Goal: Task Accomplishment & Management: Manage account settings

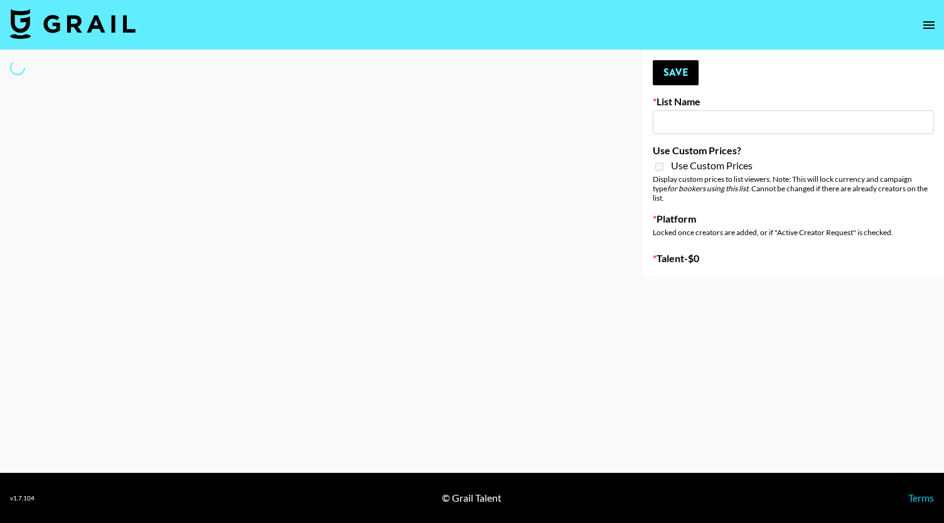
click at [471, 128] on input at bounding box center [792, 122] width 281 height 24
type input "aben"
select select "Song"
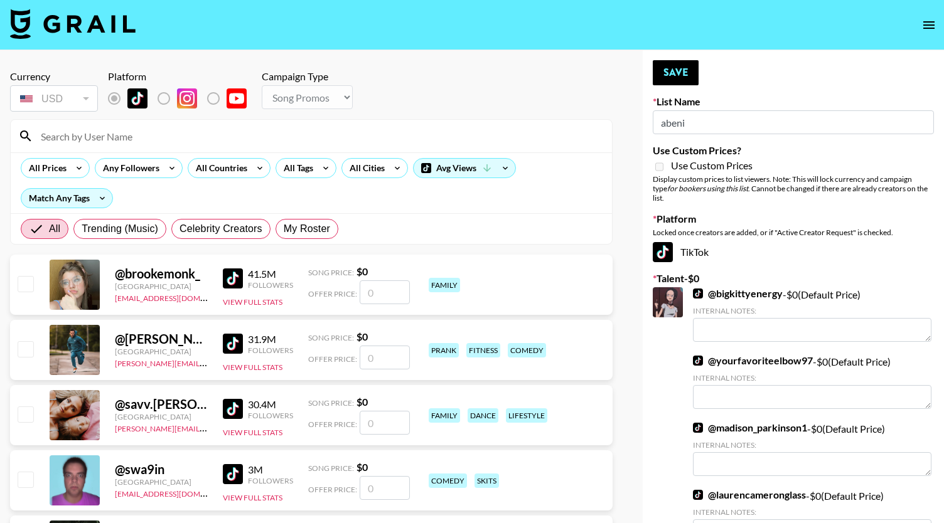
type input "Laundry Day - Supermodel"
radio input "true"
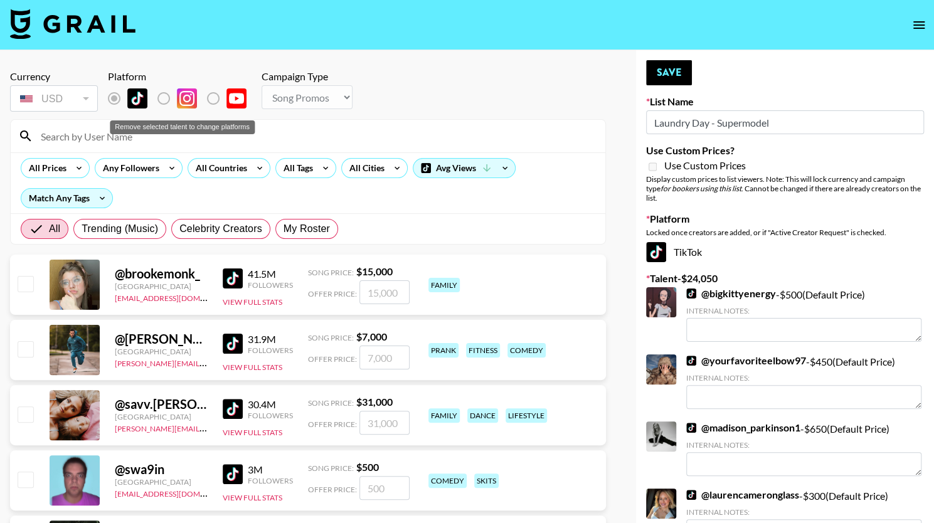
click at [114, 100] on label "Remove selected talent to change platforms" at bounding box center [124, 98] width 46 height 26
click at [223, 134] on input at bounding box center [315, 136] width 565 height 20
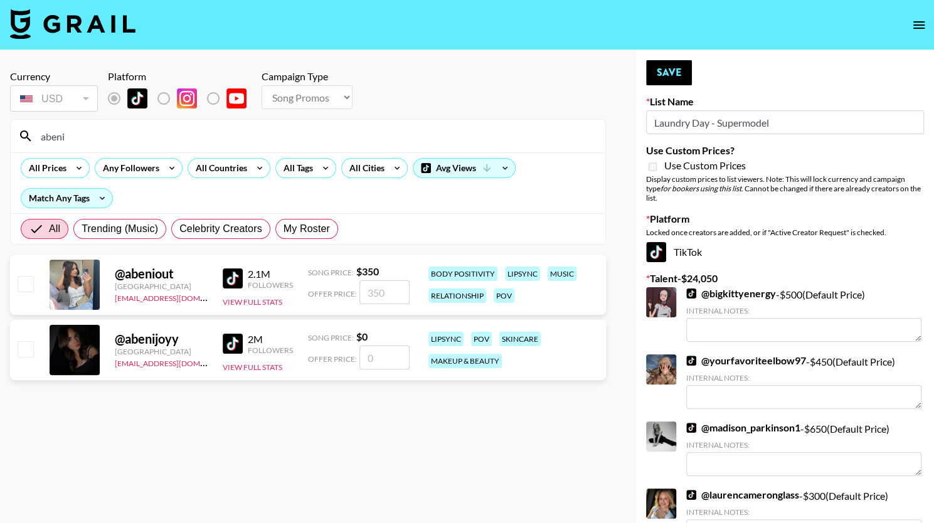
type input "abeni"
drag, startPoint x: 387, startPoint y: 359, endPoint x: 349, endPoint y: 358, distance: 38.3
click at [349, 358] on div "Offer Price:" at bounding box center [359, 358] width 102 height 24
type input "3"
checkbox input "true"
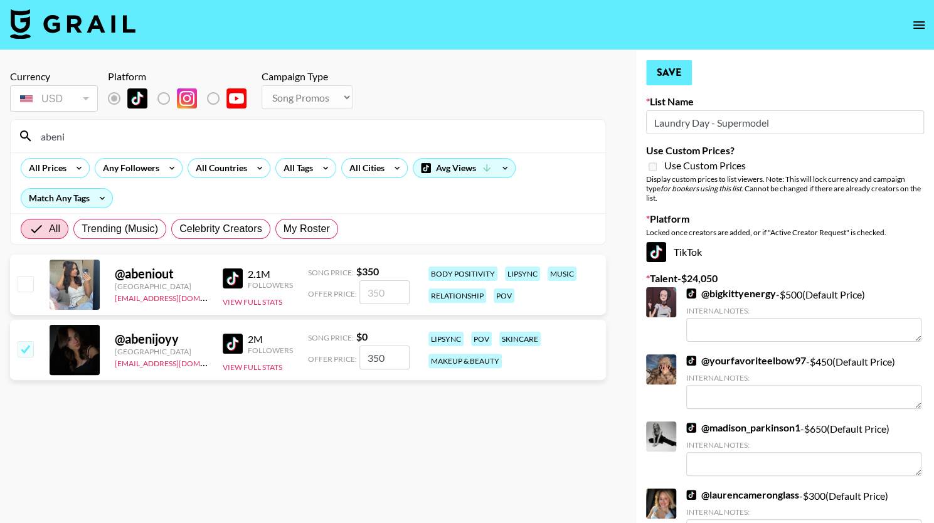
type input "350"
click at [471, 76] on button "Save" at bounding box center [669, 72] width 46 height 25
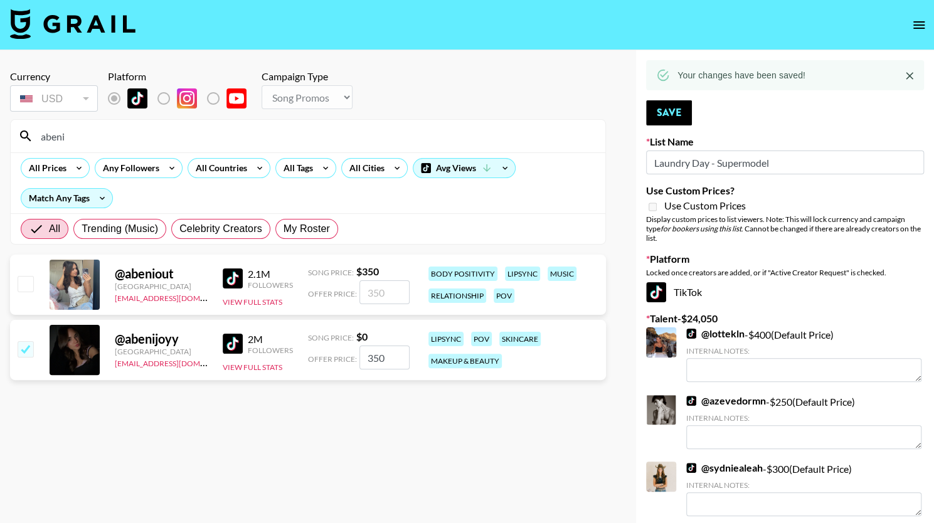
click at [471, 18] on icon "open drawer" at bounding box center [919, 25] width 15 height 15
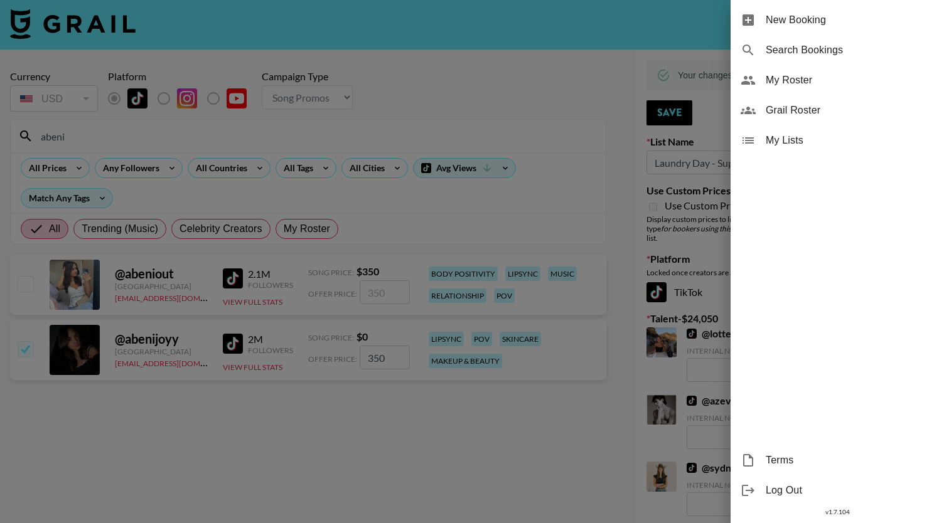
click at [316, 272] on div at bounding box center [472, 261] width 944 height 523
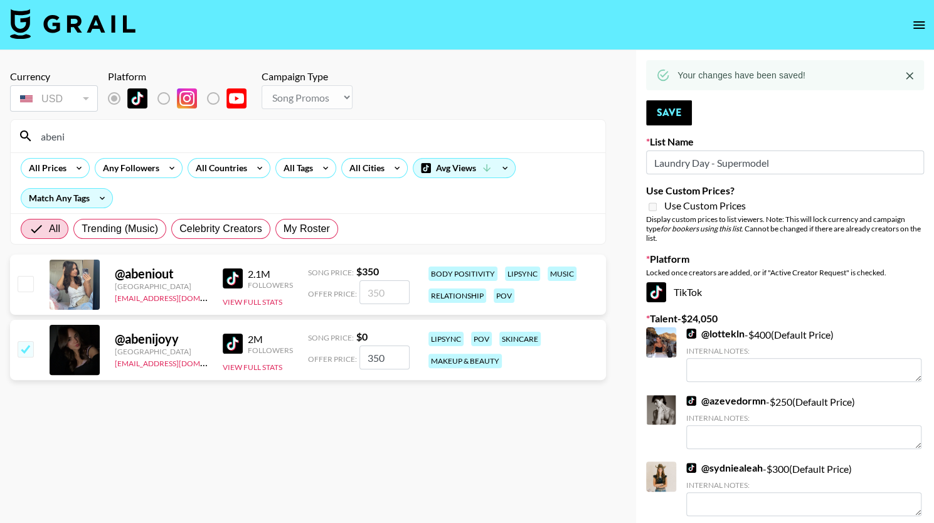
click at [153, 280] on div "@ abeniout" at bounding box center [161, 274] width 93 height 16
click at [471, 21] on icon "open drawer" at bounding box center [918, 25] width 11 height 8
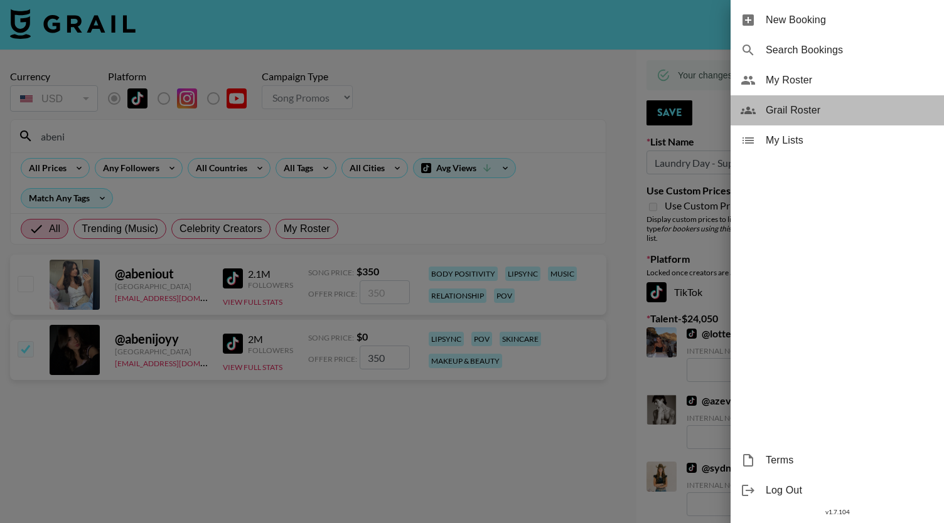
click at [471, 108] on span "Grail Roster" at bounding box center [849, 110] width 168 height 15
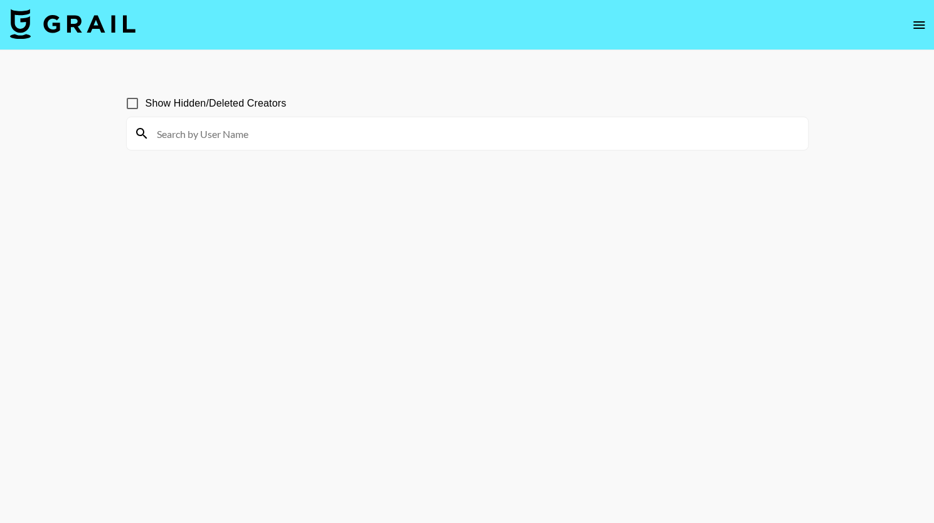
click at [425, 137] on input at bounding box center [474, 134] width 651 height 20
click at [201, 136] on input "aben" at bounding box center [474, 134] width 651 height 20
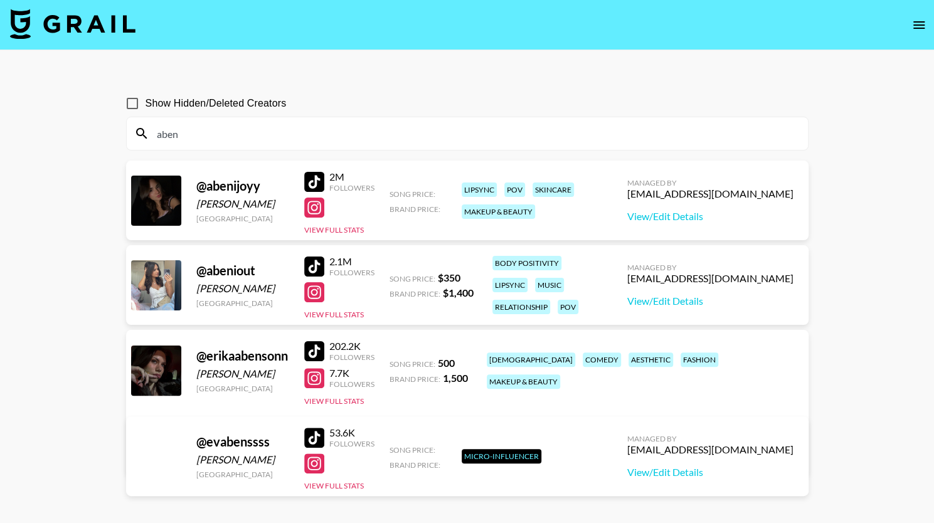
type input "abeni"
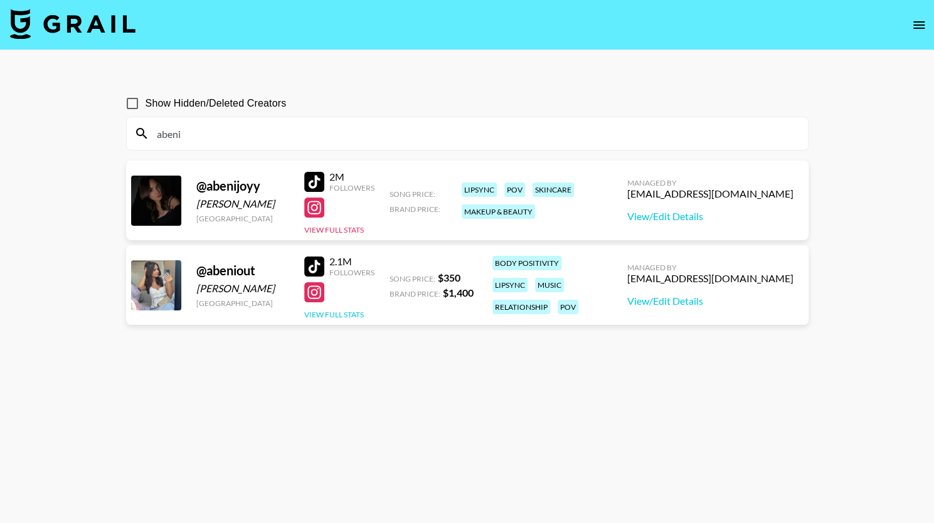
click at [331, 313] on button "View Full Stats" at bounding box center [334, 314] width 60 height 9
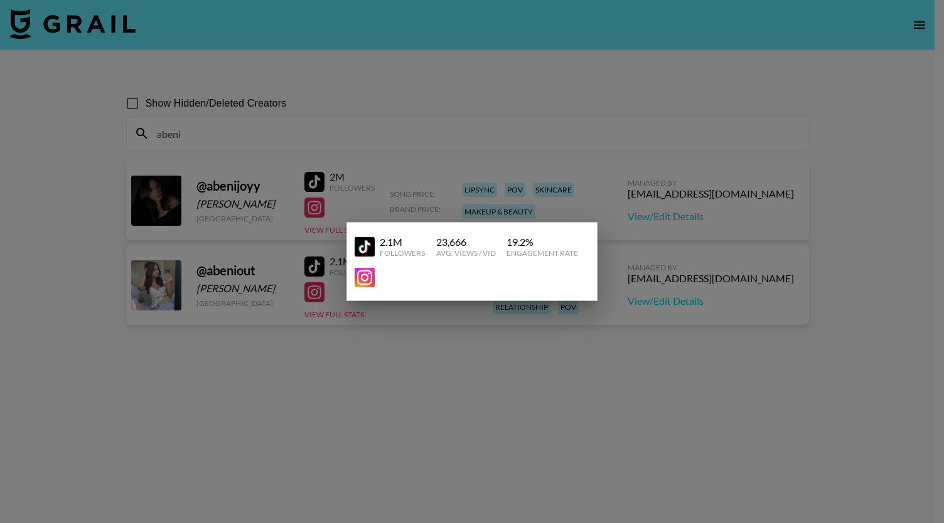
click at [471, 318] on div at bounding box center [472, 261] width 944 height 523
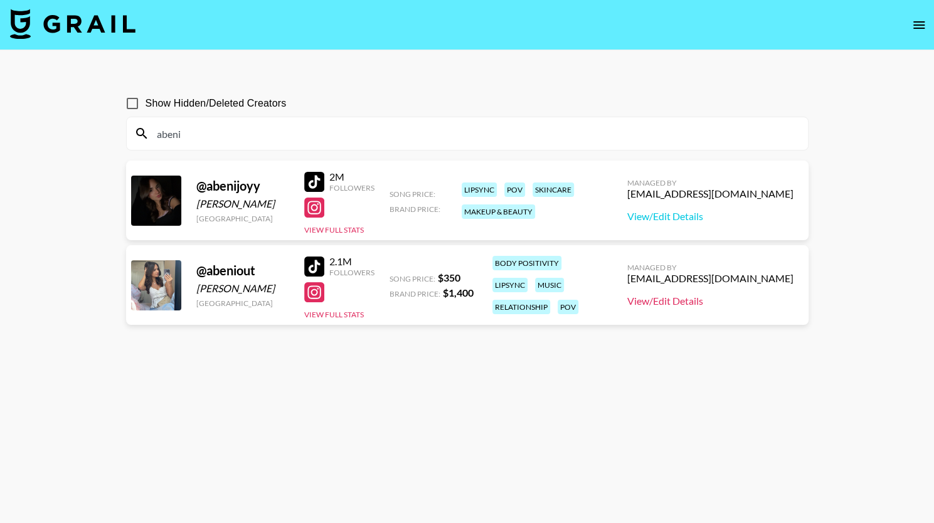
click at [471, 301] on link "View/Edit Details" at bounding box center [710, 301] width 166 height 13
click at [471, 218] on link "View/Edit Details" at bounding box center [710, 216] width 166 height 13
click at [471, 295] on link "View/Edit Details" at bounding box center [710, 301] width 166 height 13
click at [471, 22] on button "open drawer" at bounding box center [919, 25] width 25 height 25
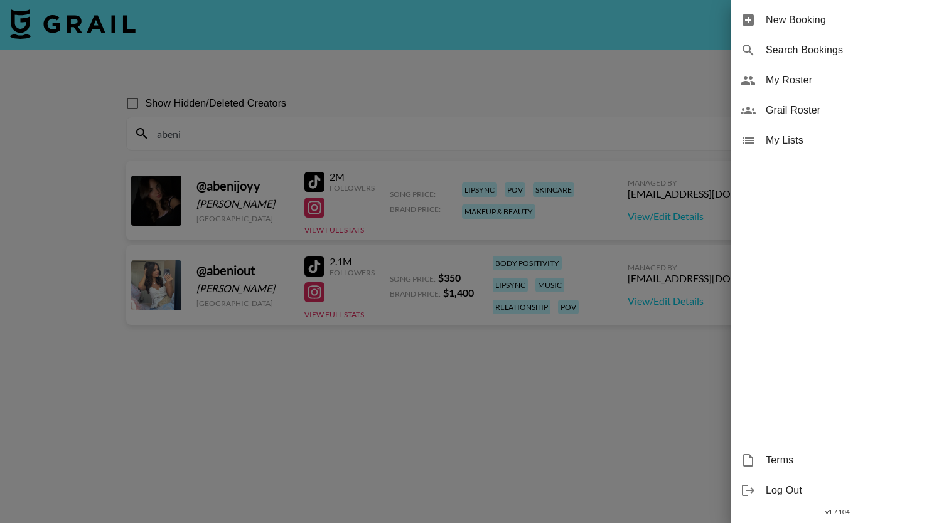
click at [471, 75] on span "My Roster" at bounding box center [849, 80] width 168 height 15
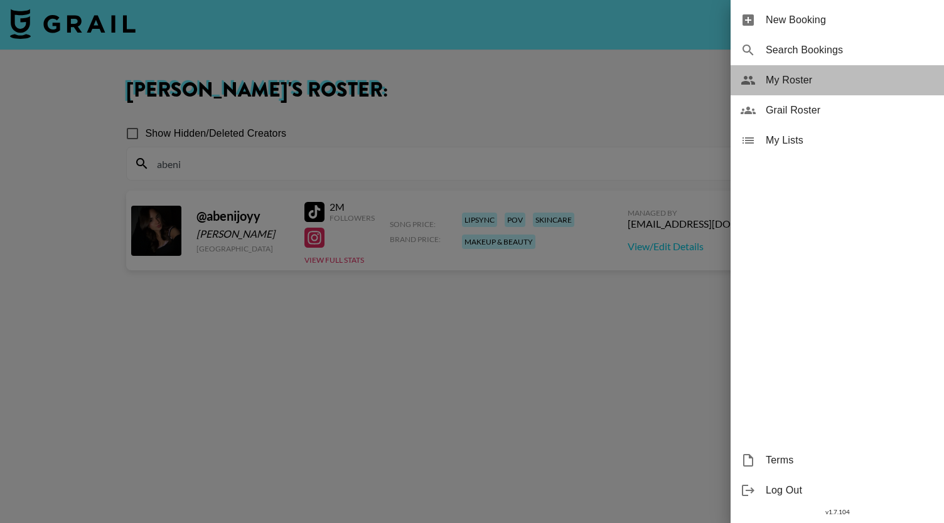
click at [471, 75] on span "My Roster" at bounding box center [849, 80] width 168 height 15
click at [471, 83] on span "My Roster" at bounding box center [849, 80] width 168 height 15
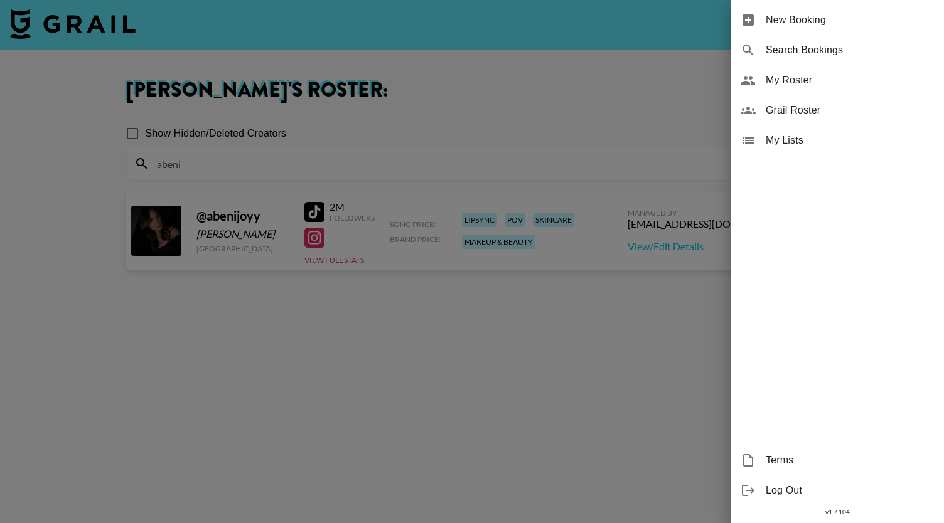
click at [452, 274] on div at bounding box center [472, 261] width 944 height 523
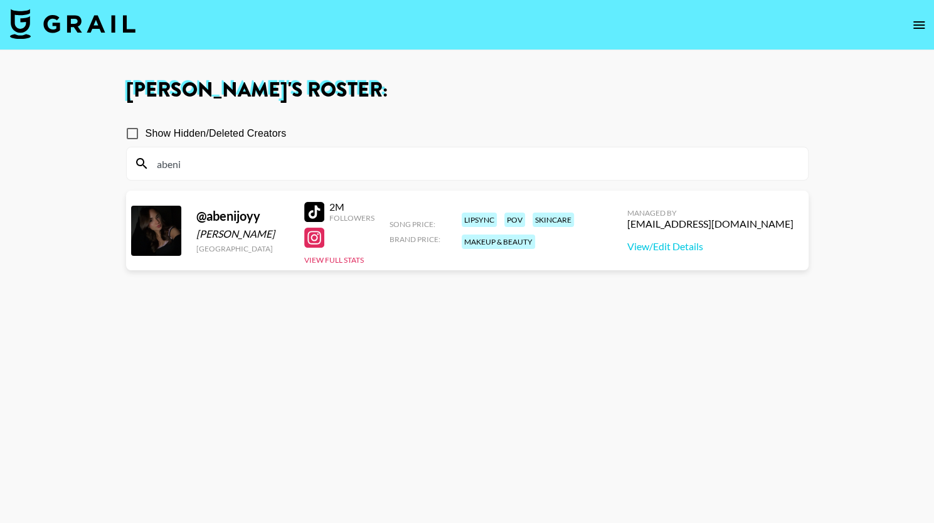
click at [188, 165] on input "abeni" at bounding box center [474, 164] width 651 height 20
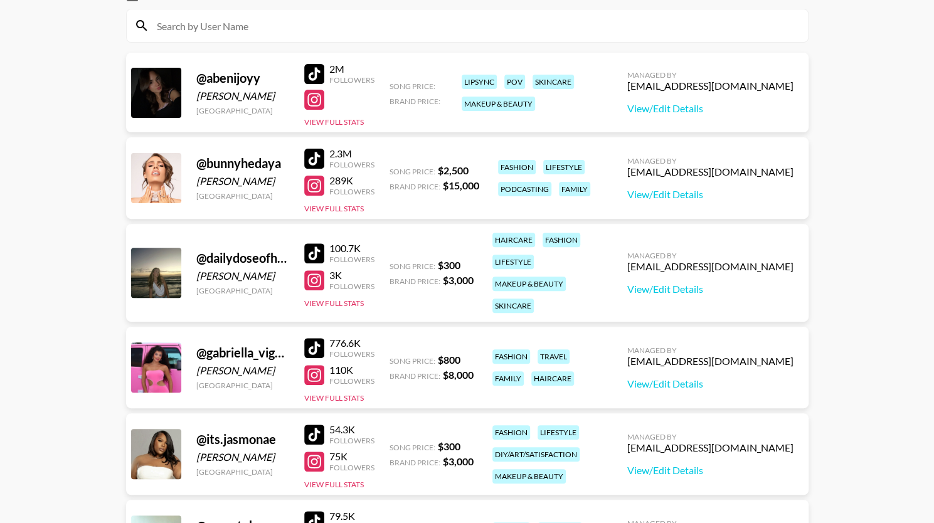
scroll to position [137, 0]
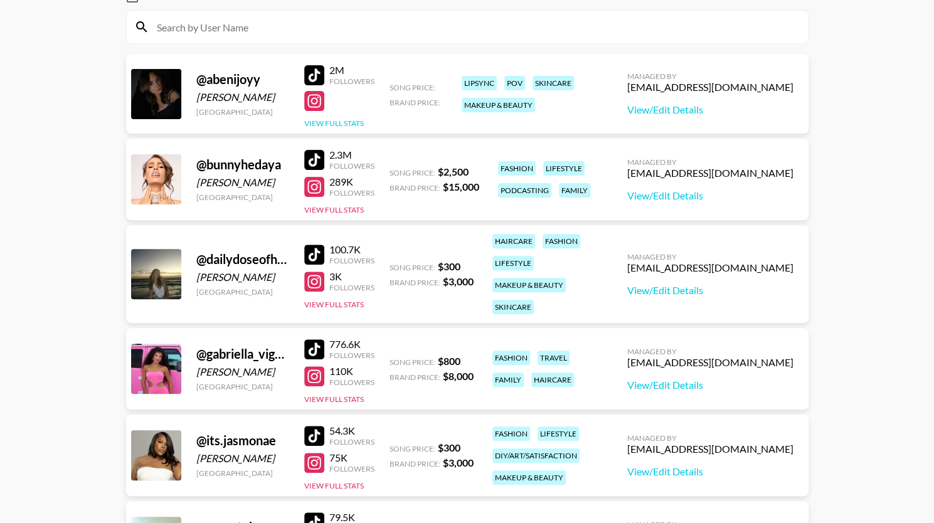
click at [334, 127] on button "View Full Stats" at bounding box center [334, 123] width 60 height 9
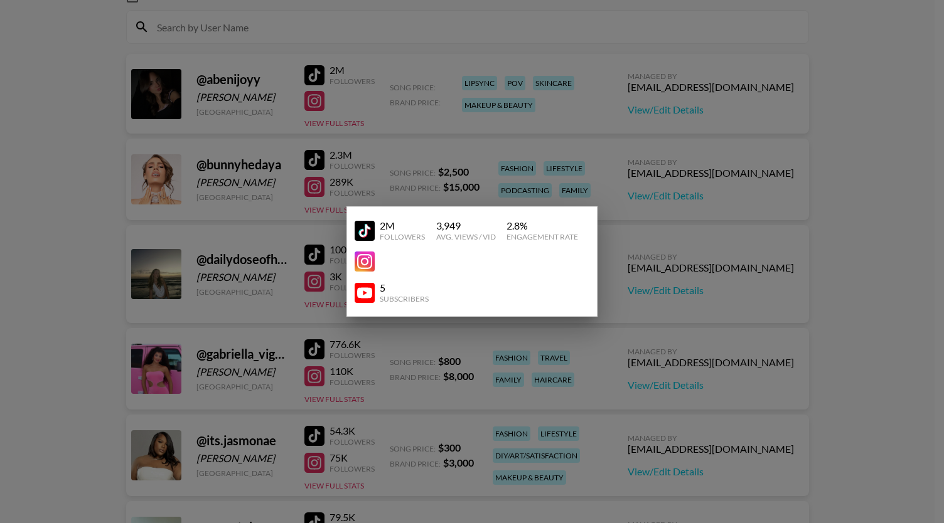
click at [423, 252] on div at bounding box center [466, 262] width 225 height 20
click at [392, 262] on div at bounding box center [466, 262] width 225 height 20
click at [471, 98] on div at bounding box center [472, 261] width 944 height 523
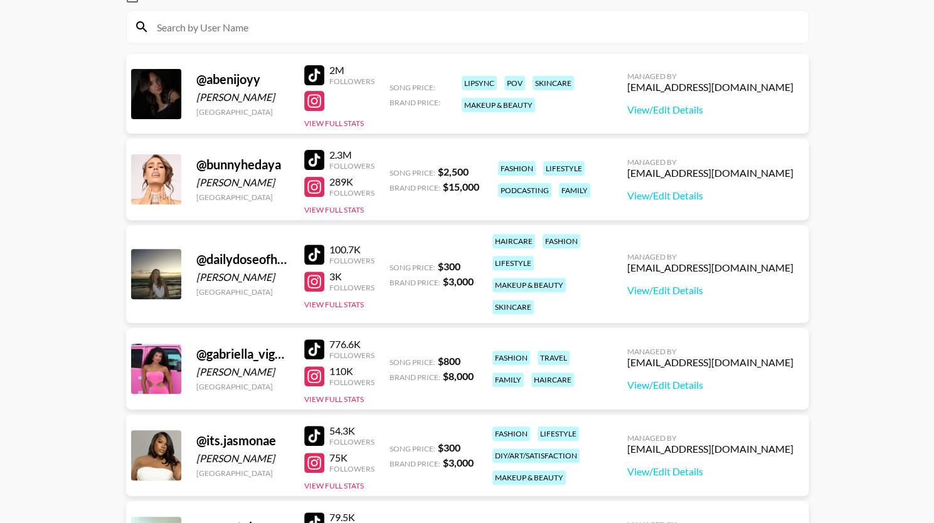
click at [471, 30] on main "Yasmine Muhammad 's Roster: Show Hidden/Deleted Creators @ abenijoyy Abeni Henr…" at bounding box center [467, 265] width 934 height 705
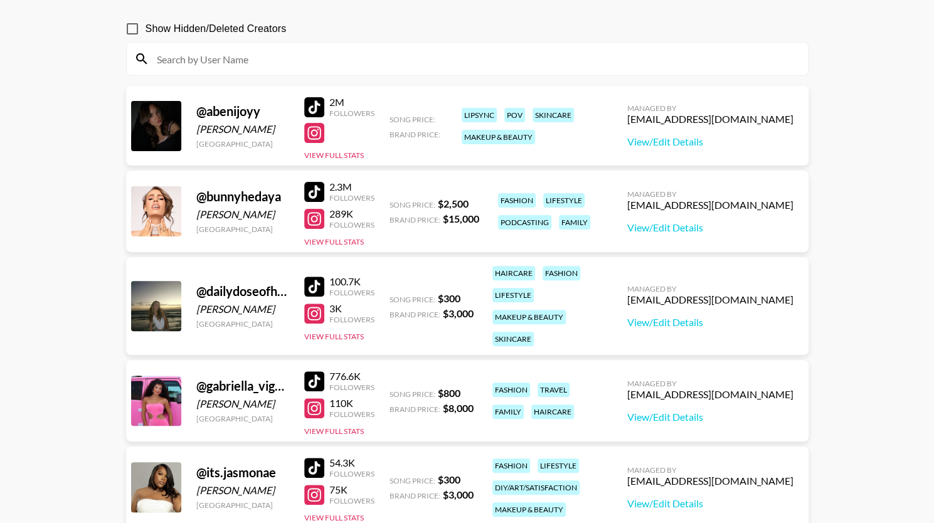
scroll to position [0, 0]
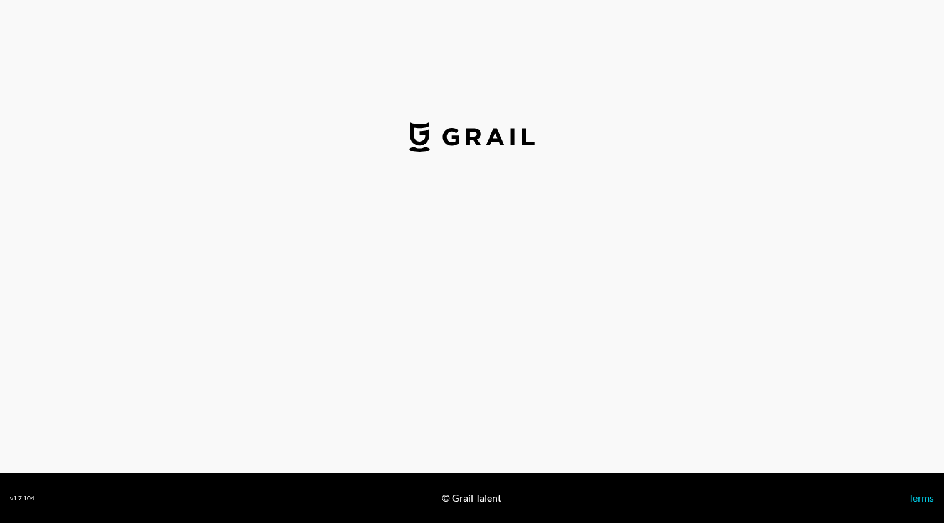
select select "USD"
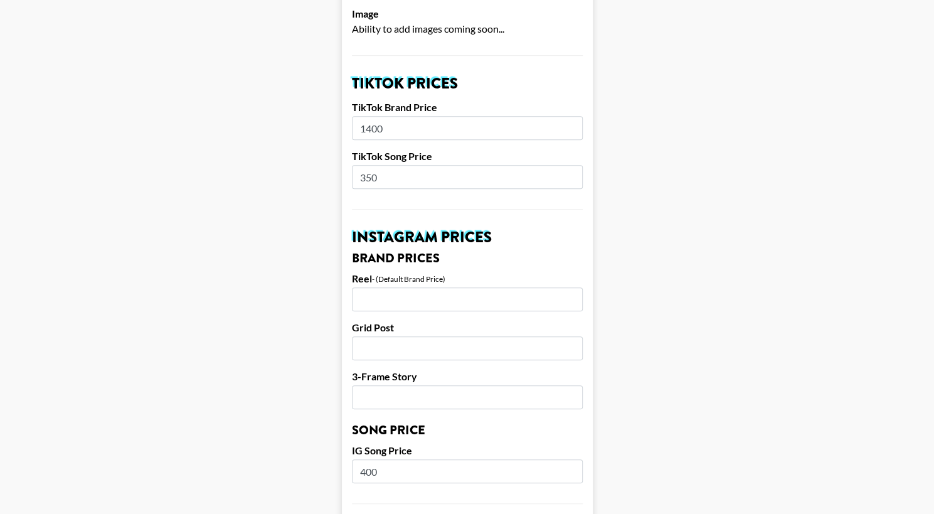
scroll to position [0, 9]
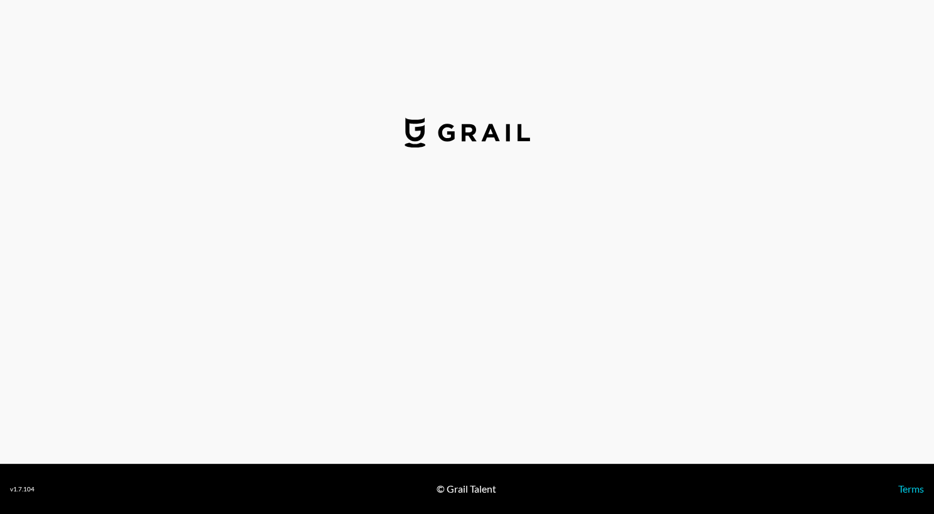
select select "USD"
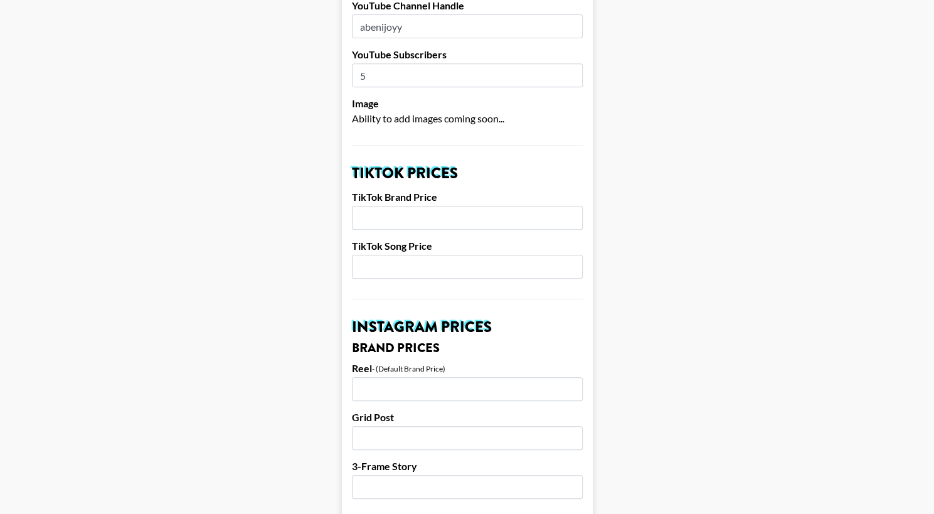
scroll to position [301, 0]
click at [458, 209] on input "number" at bounding box center [467, 217] width 231 height 24
click at [437, 265] on input "number" at bounding box center [467, 266] width 231 height 24
click at [376, 211] on input "1500" at bounding box center [467, 217] width 231 height 24
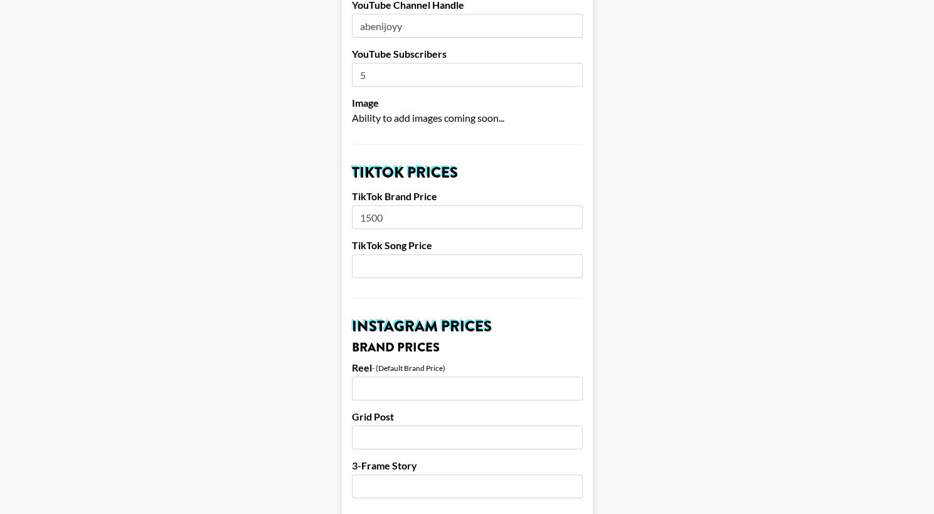
click at [376, 211] on input "1500" at bounding box center [467, 217] width 231 height 24
paste input "80"
type input "8000"
click at [380, 258] on input "number" at bounding box center [467, 266] width 231 height 24
paste input "700"
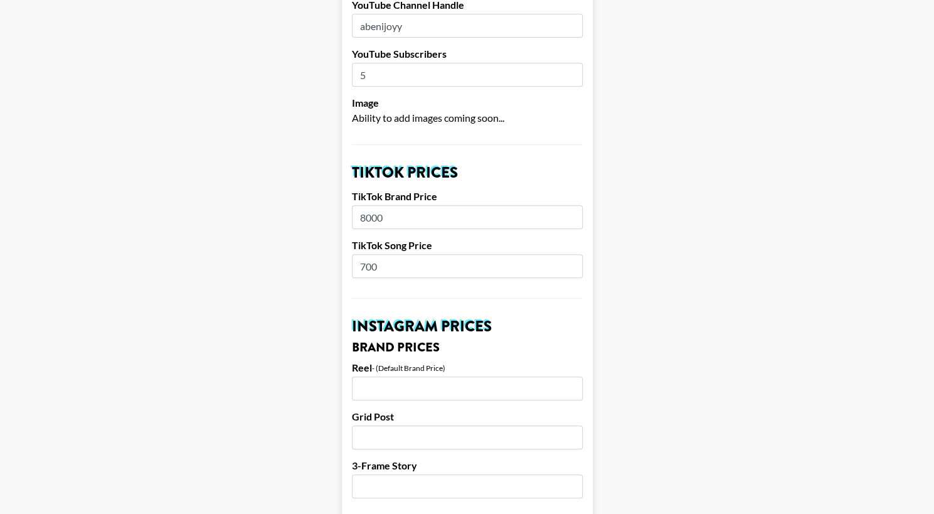
type input "700"
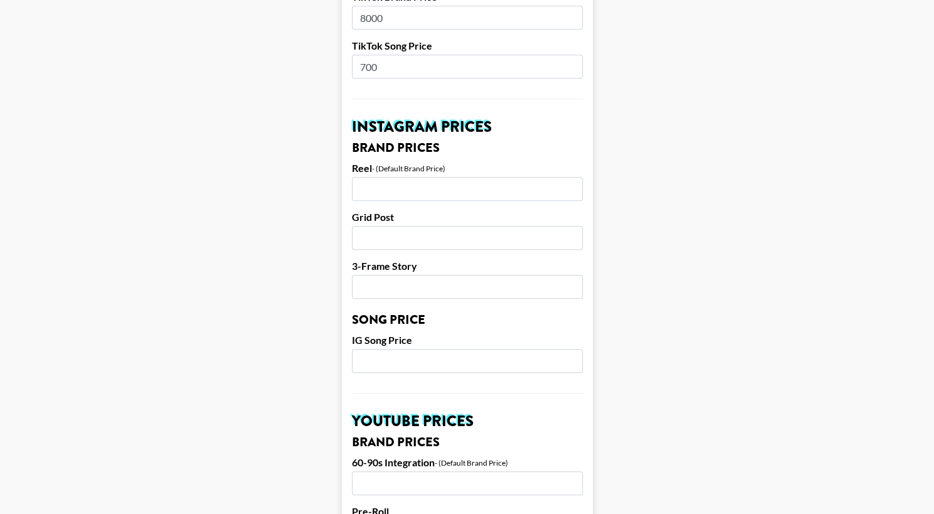
scroll to position [504, 0]
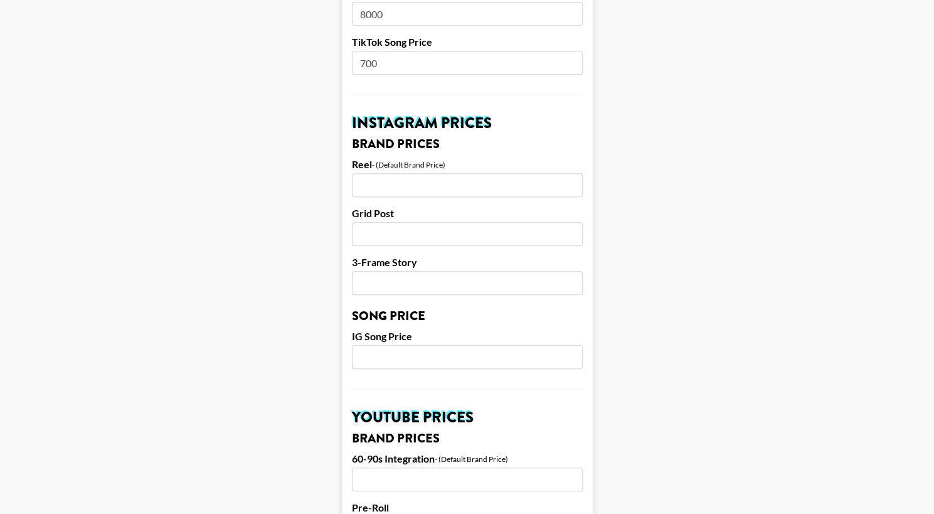
click at [409, 178] on input "number" at bounding box center [467, 185] width 231 height 24
type input "3000"
click at [403, 235] on input "number" at bounding box center [467, 234] width 231 height 24
type input "2000"
click at [394, 280] on input "number" at bounding box center [467, 283] width 231 height 24
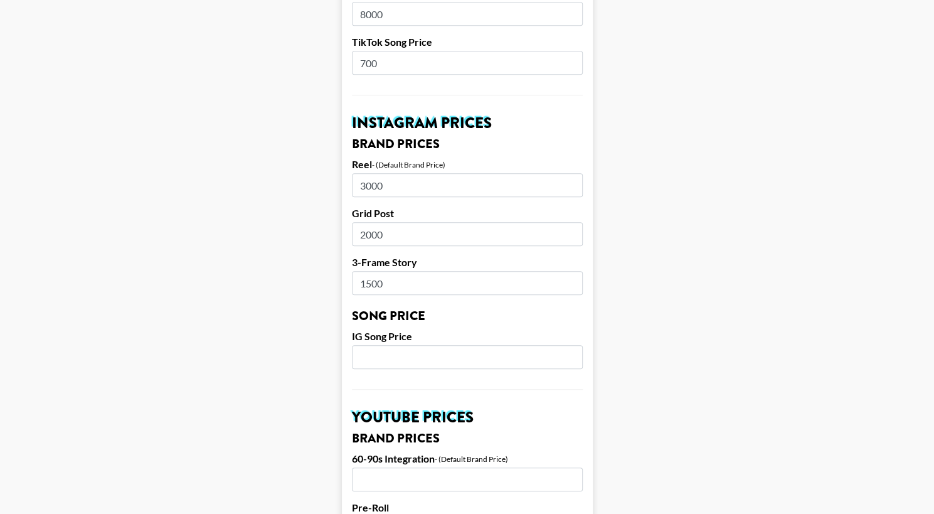
type input "1500"
click at [389, 365] on input "number" at bounding box center [467, 357] width 231 height 24
type input "4"
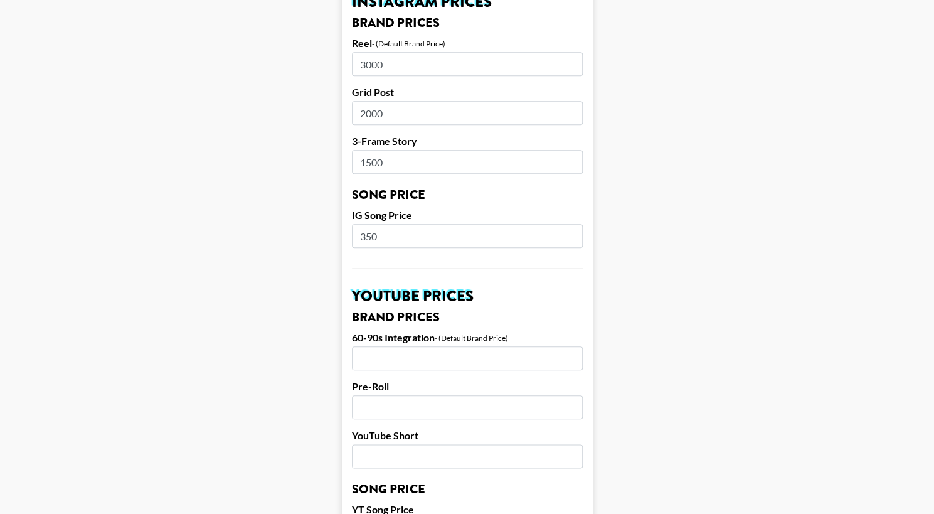
scroll to position [643, 0]
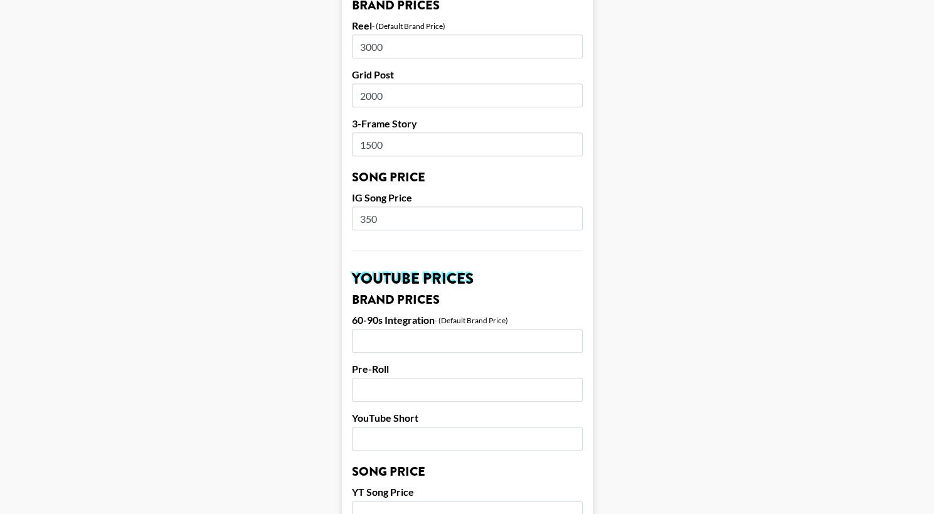
click at [379, 221] on input "350" at bounding box center [467, 218] width 231 height 24
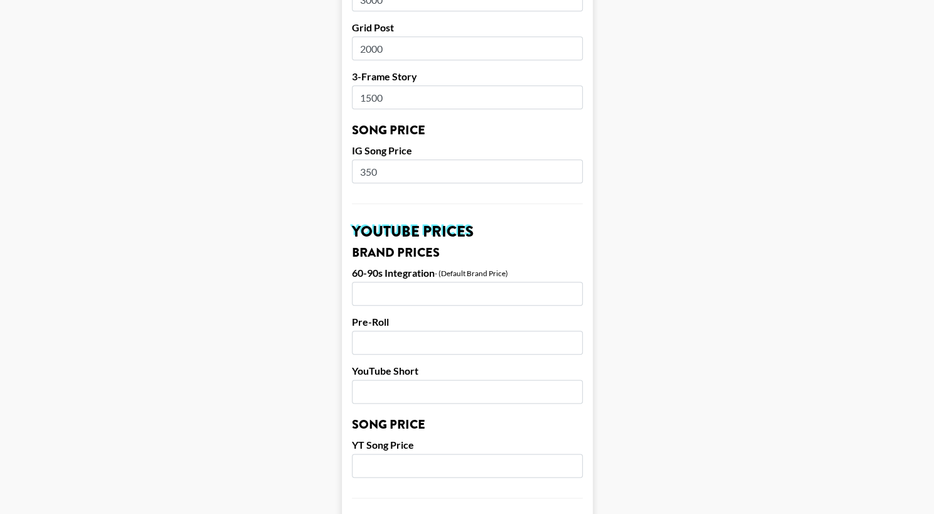
scroll to position [689, 0]
click at [398, 151] on label "IG Song Price" at bounding box center [467, 151] width 231 height 13
click at [372, 176] on input "350" at bounding box center [467, 172] width 231 height 24
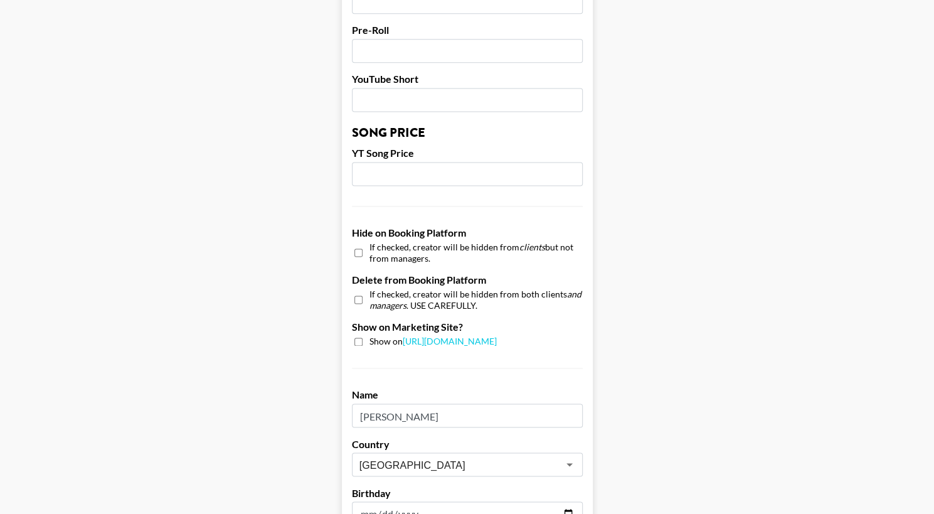
scroll to position [982, 0]
type input "400"
click at [361, 343] on input "checkbox" at bounding box center [358, 341] width 8 height 8
checkbox input "true"
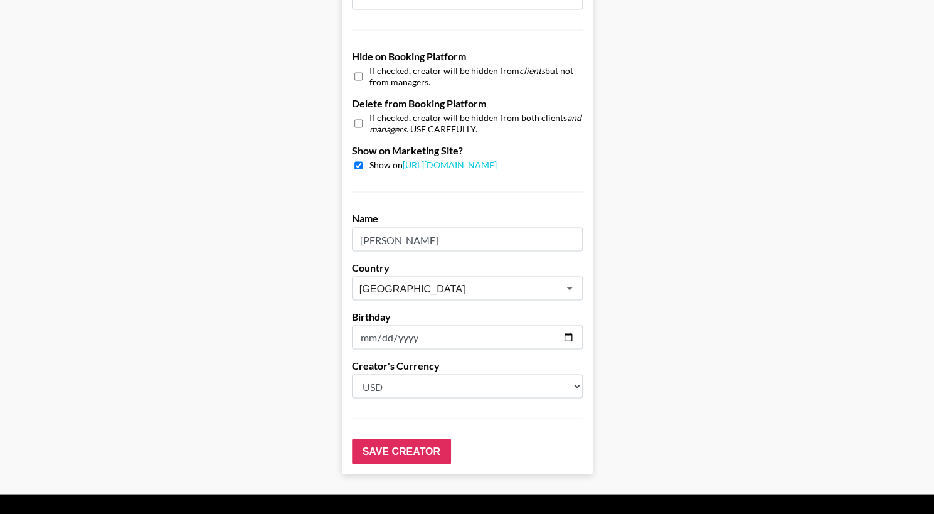
scroll to position [1159, 0]
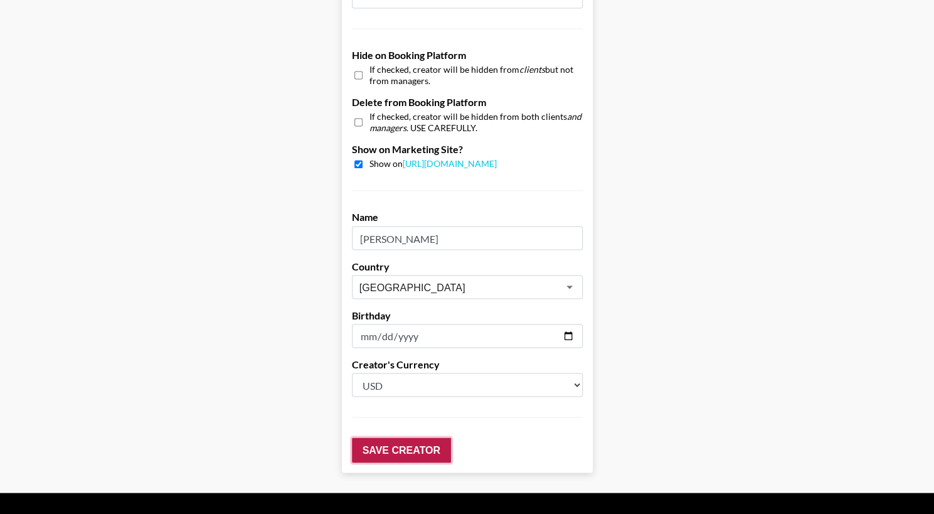
click at [374, 450] on input "Save Creator" at bounding box center [401, 449] width 99 height 25
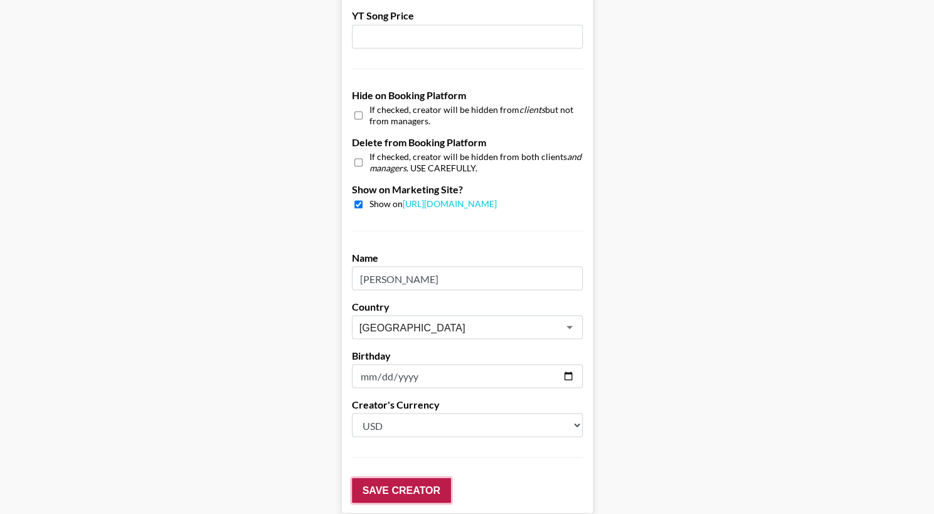
scroll to position [1200, 0]
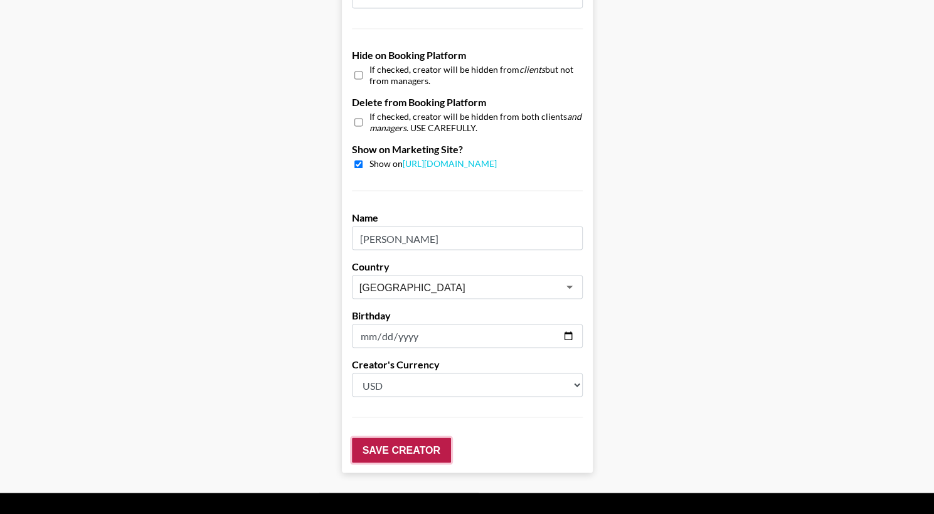
click at [374, 447] on input "Save Creator" at bounding box center [401, 449] width 99 height 25
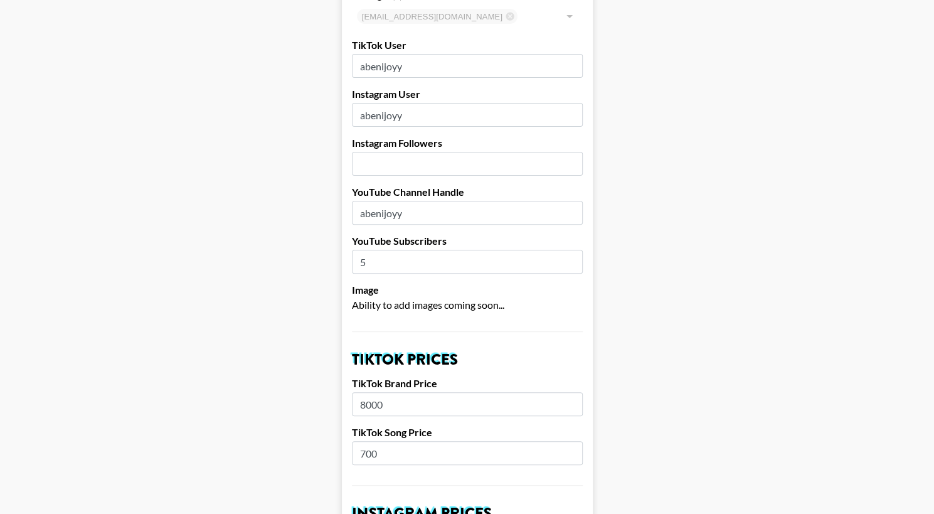
scroll to position [0, 9]
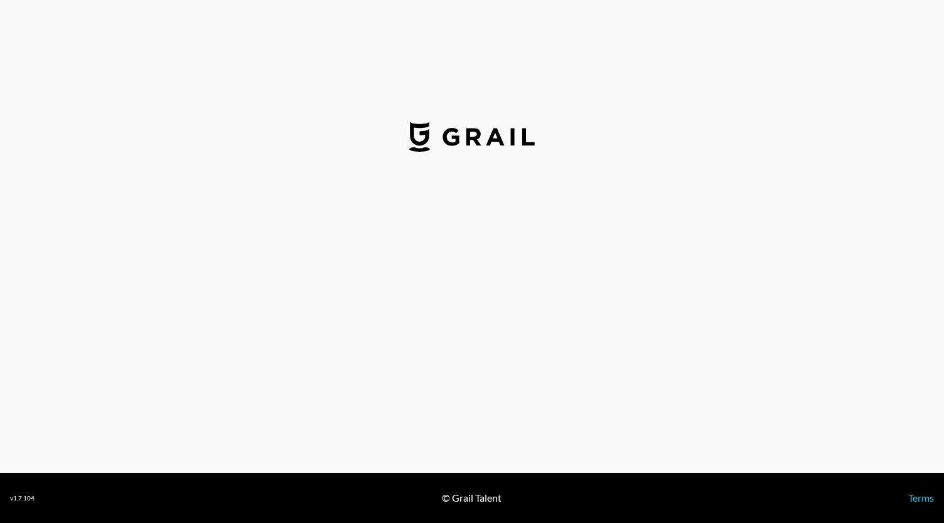
select select "USD"
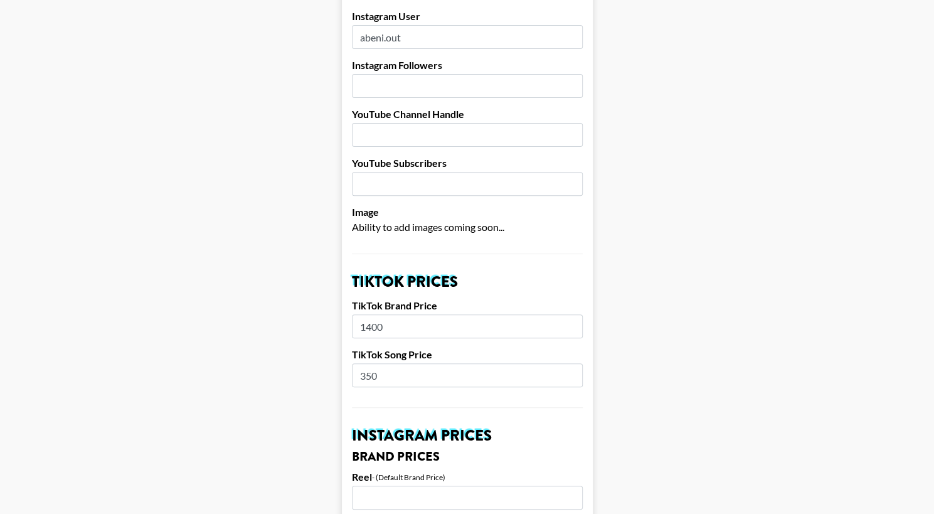
scroll to position [223, 0]
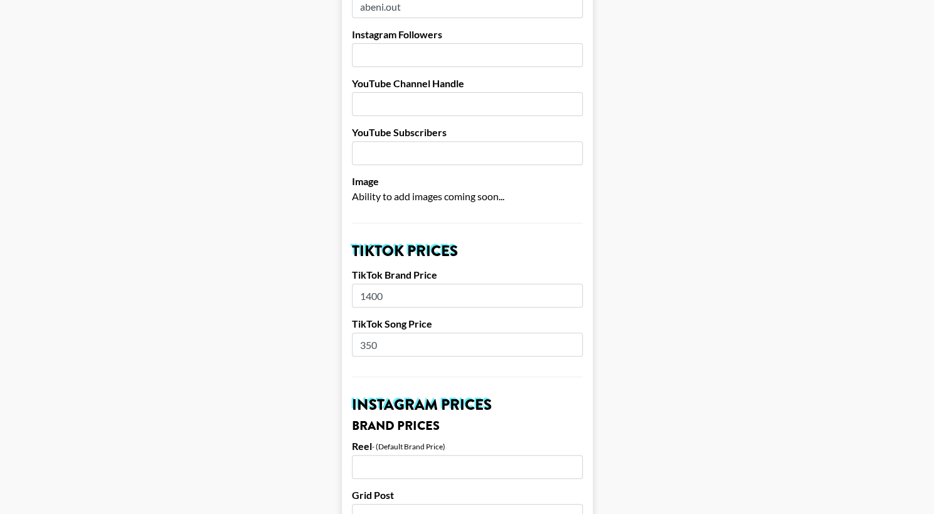
click at [376, 292] on input "1400" at bounding box center [467, 296] width 231 height 24
type input "8000"
click at [392, 349] on input "350" at bounding box center [467, 345] width 231 height 24
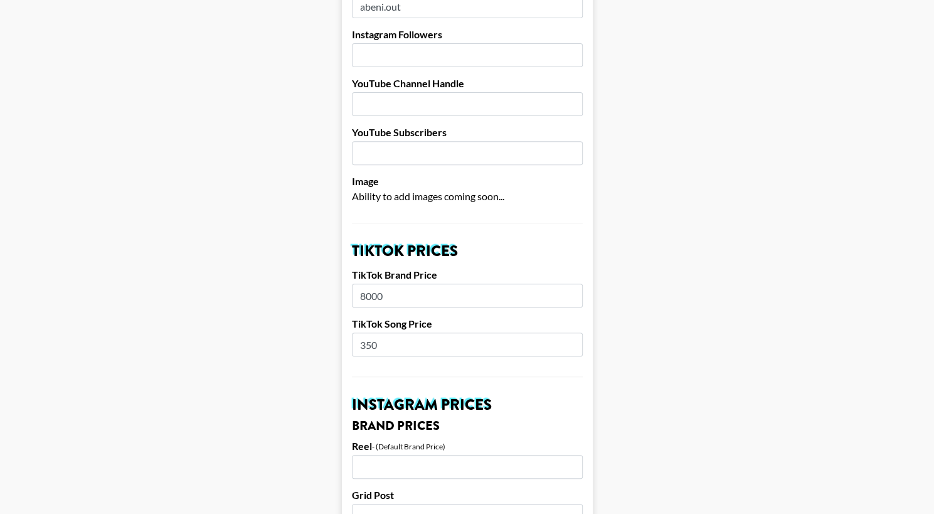
click at [392, 349] on input "350" at bounding box center [467, 345] width 231 height 24
type input "8"
type input "5"
type input "700"
drag, startPoint x: 417, startPoint y: 407, endPoint x: 409, endPoint y: 378, distance: 30.4
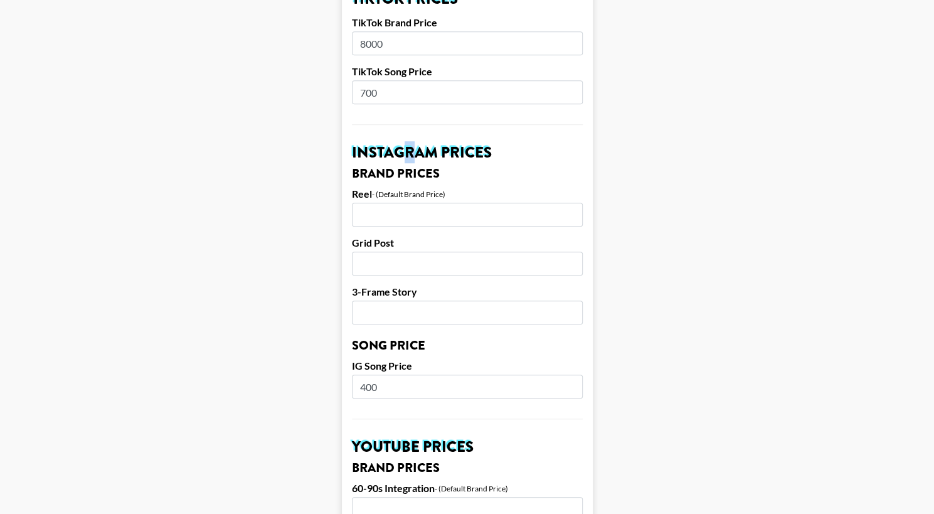
scroll to position [476, 0]
click at [404, 214] on input "number" at bounding box center [467, 214] width 231 height 24
type input "3000"
click at [380, 260] on input "number" at bounding box center [467, 263] width 231 height 24
type input "2000"
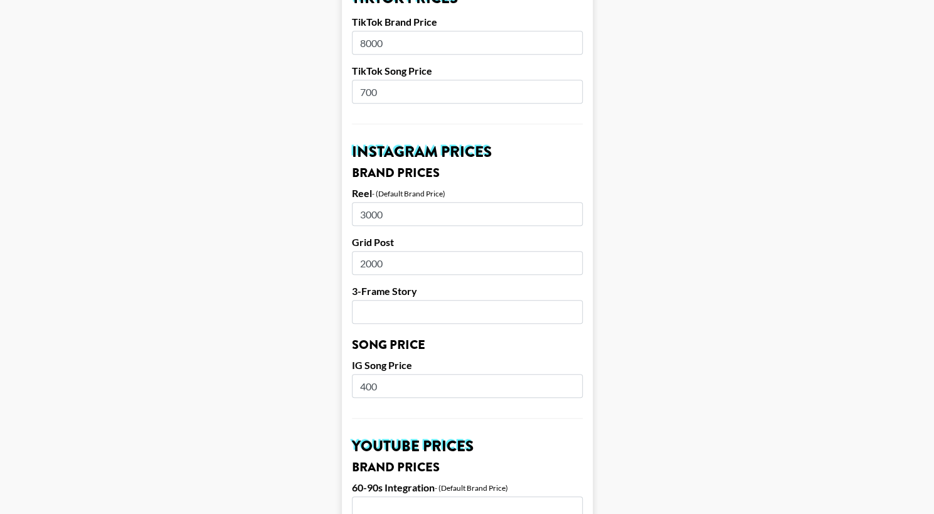
click at [376, 311] on input "number" at bounding box center [467, 312] width 231 height 24
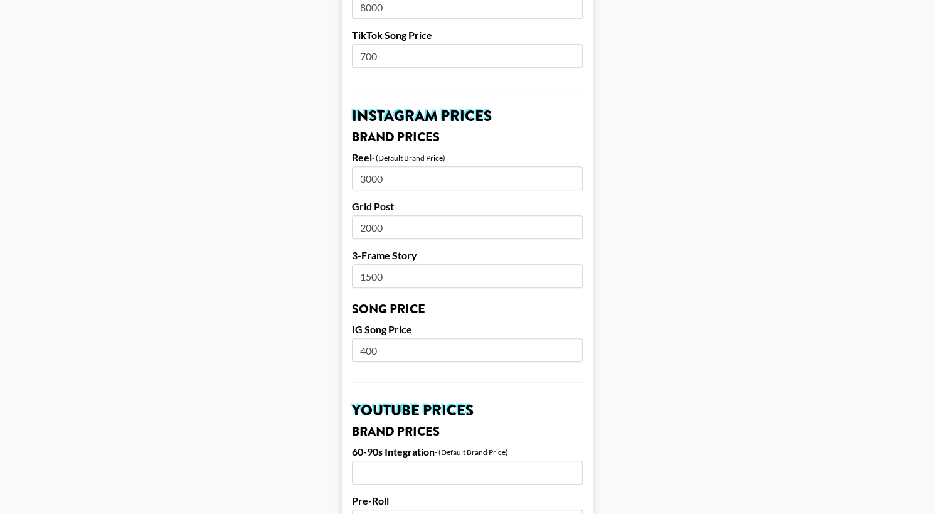
scroll to position [513, 0]
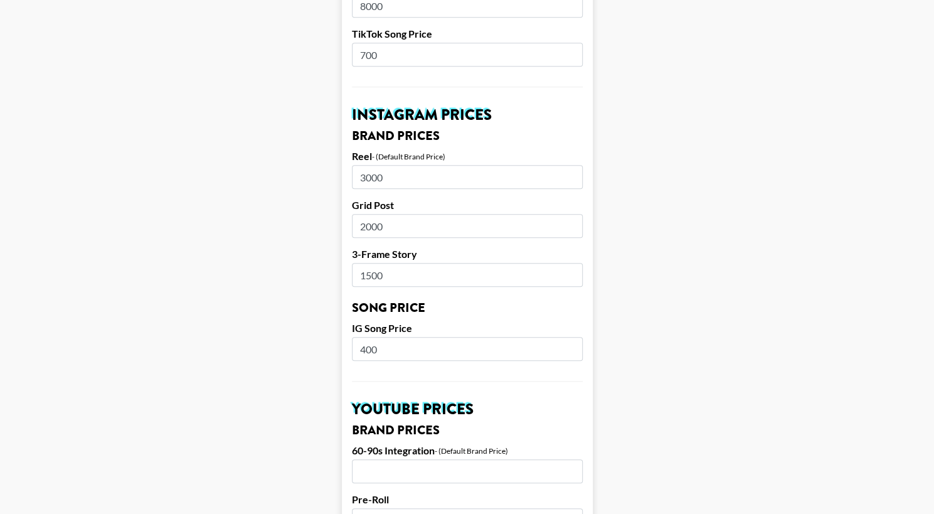
type input "1500"
click at [373, 348] on input "400" at bounding box center [467, 349] width 231 height 24
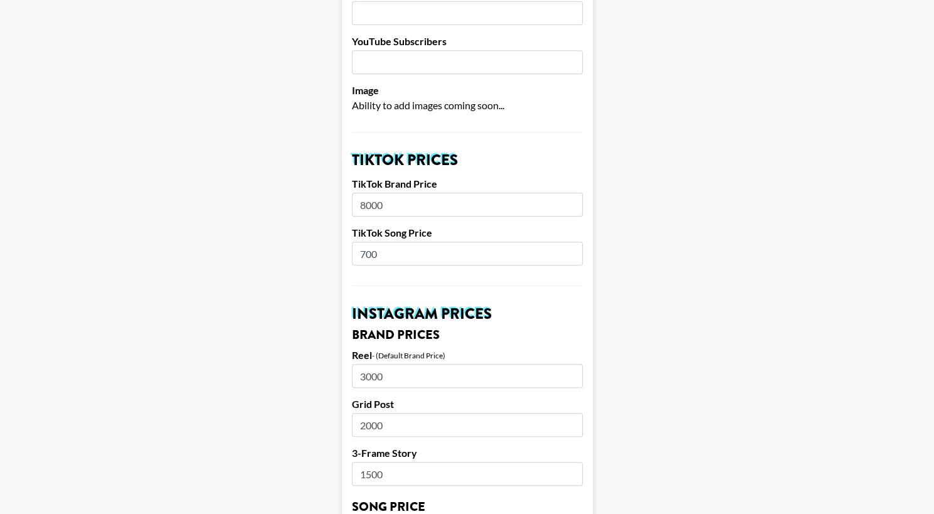
scroll to position [315, 9]
click at [376, 206] on input "8000" at bounding box center [467, 203] width 231 height 24
type input "8000"
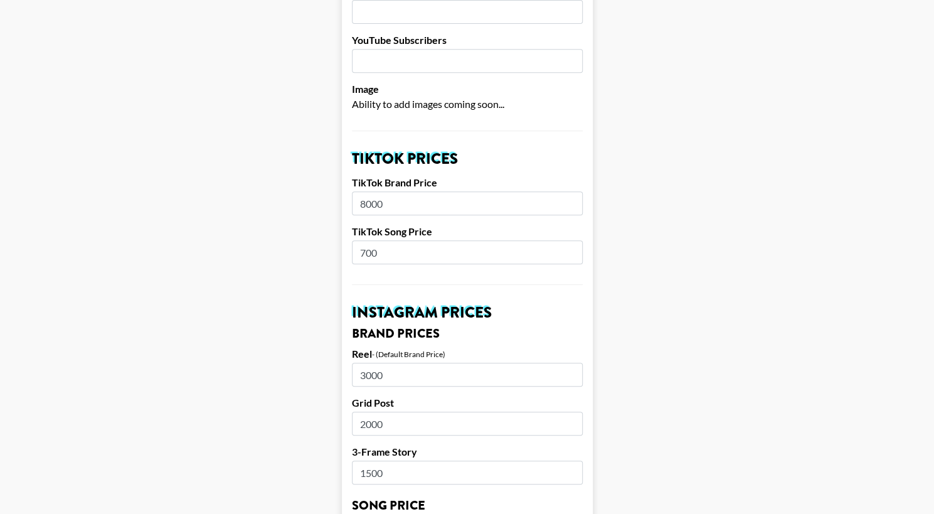
click at [376, 253] on input "700" at bounding box center [467, 252] width 231 height 24
drag, startPoint x: 376, startPoint y: 253, endPoint x: 321, endPoint y: 252, distance: 55.2
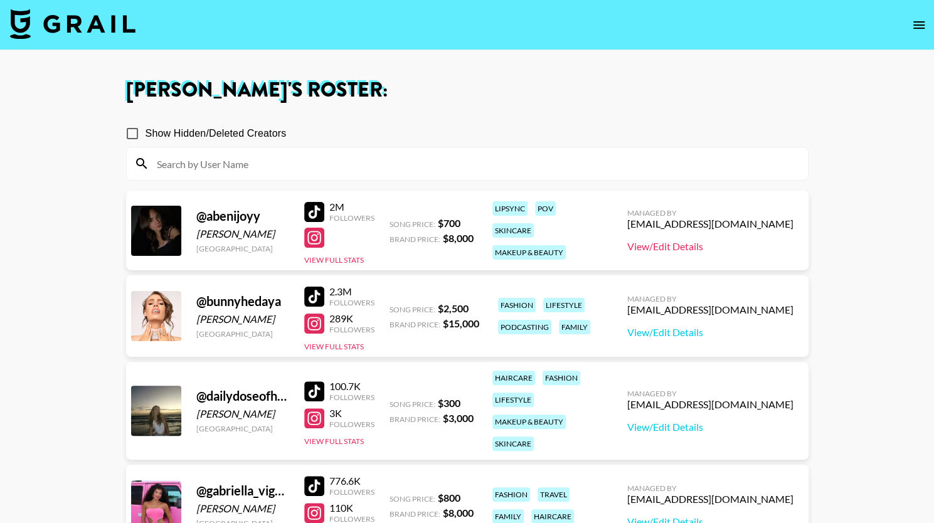
click at [653, 249] on link "View/Edit Details" at bounding box center [710, 246] width 166 height 13
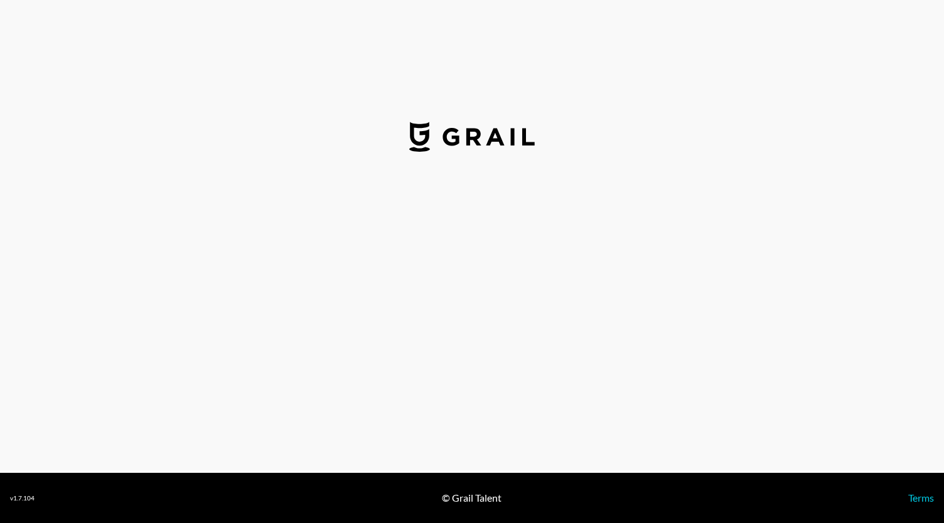
select select "USD"
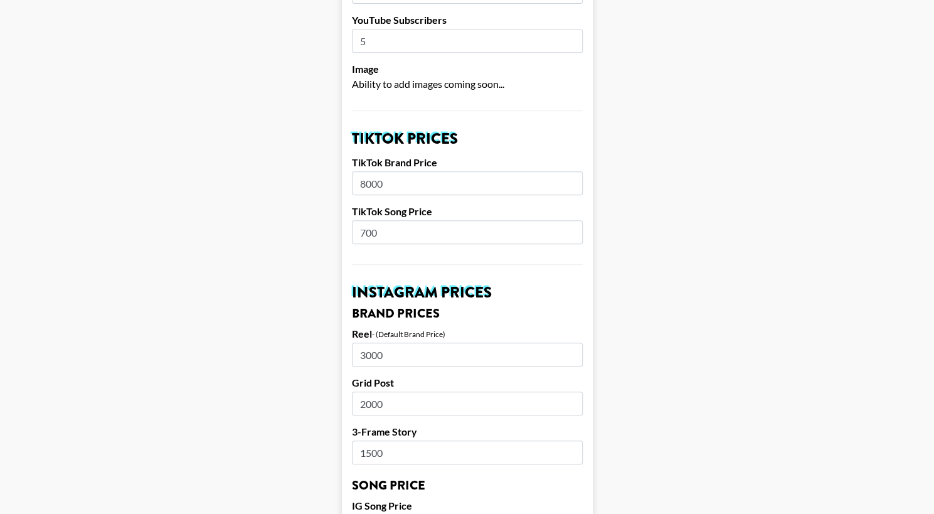
scroll to position [338, 0]
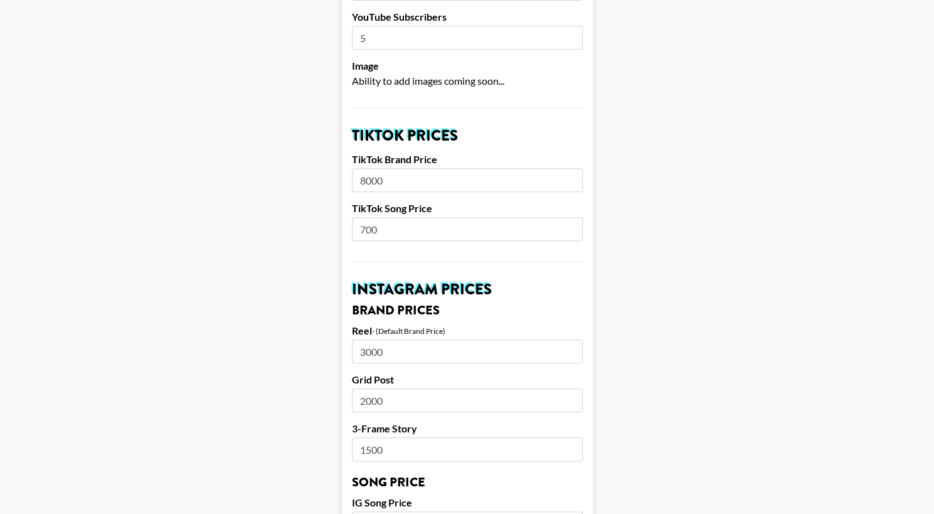
click at [369, 178] on input "8000" at bounding box center [467, 180] width 231 height 24
type input "4000"
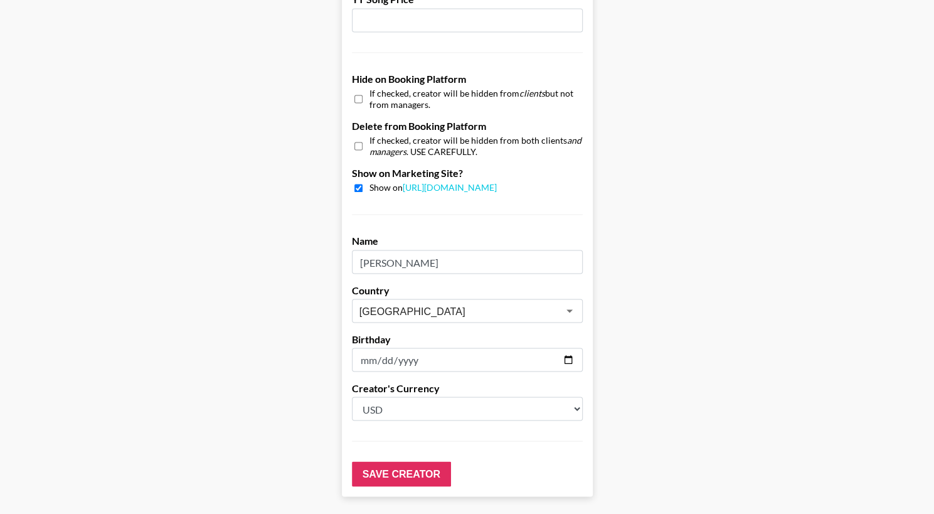
scroll to position [1187, 0]
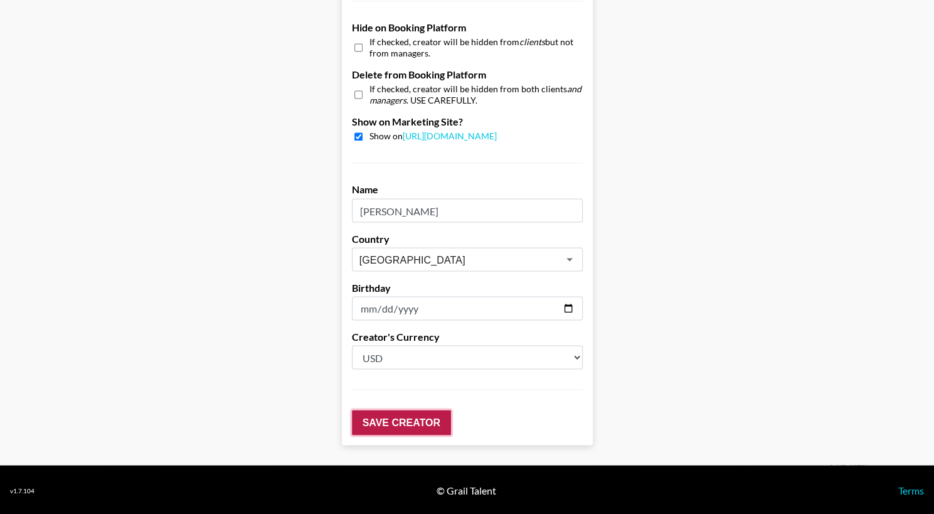
click at [375, 417] on input "Save Creator" at bounding box center [401, 422] width 99 height 25
click at [375, 420] on input "Save Creator" at bounding box center [401, 422] width 99 height 25
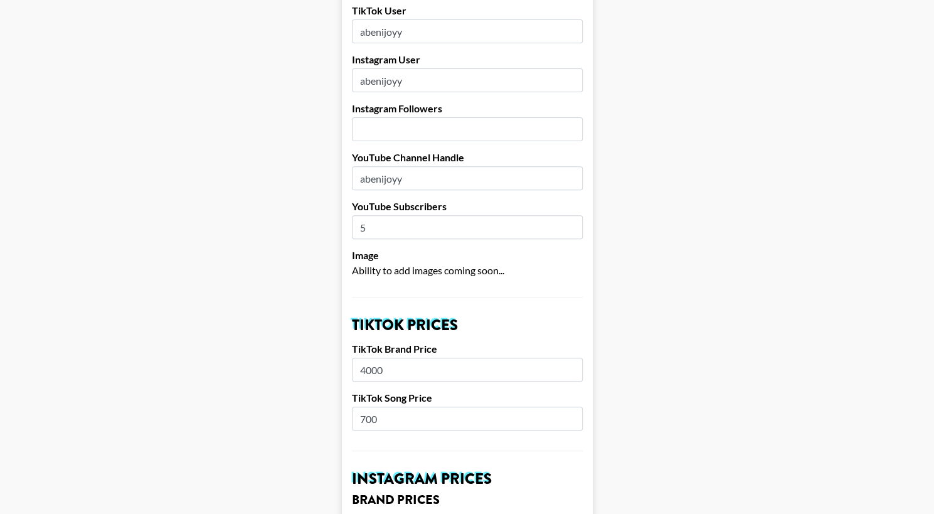
scroll to position [191, 0]
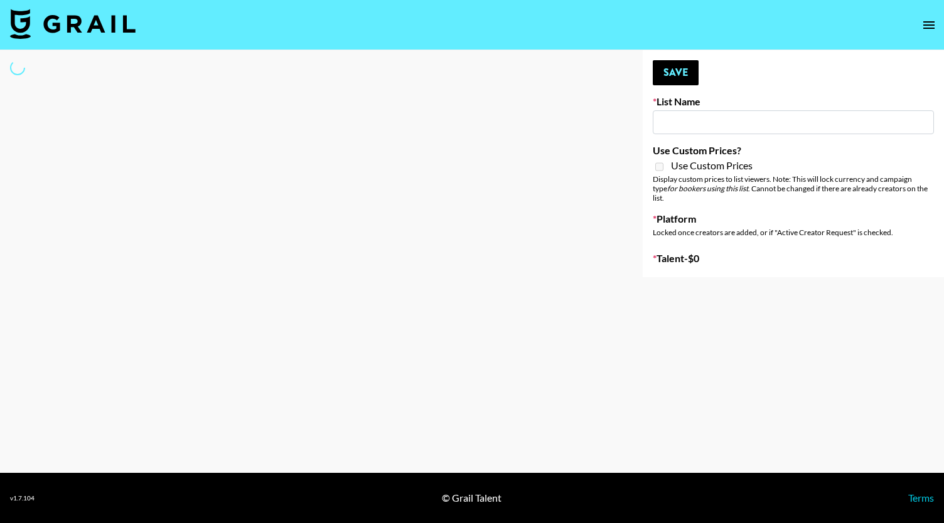
select select "Song"
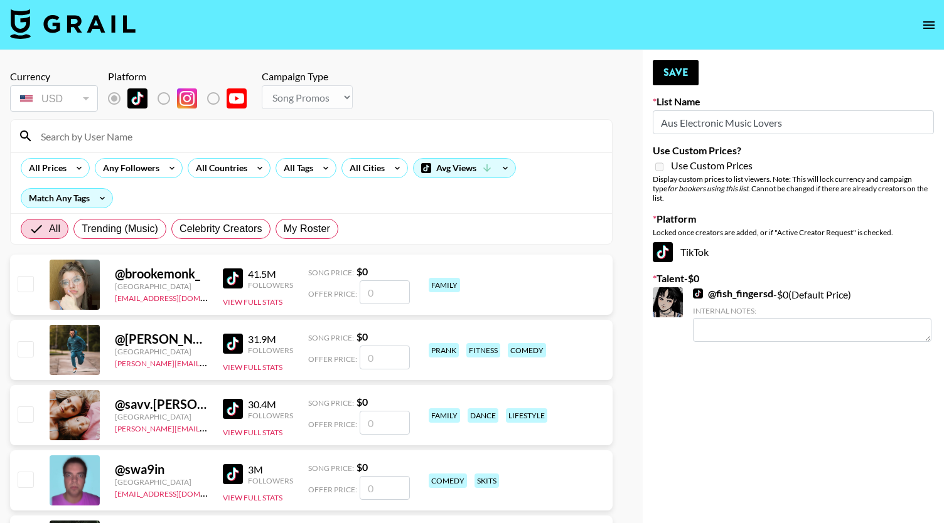
type input "Aus Electronic Music Lovers"
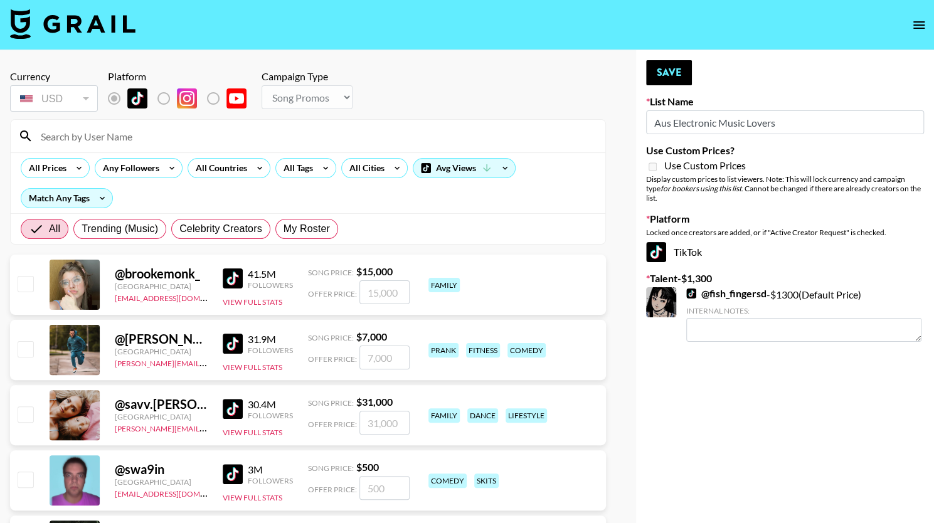
click at [85, 137] on input at bounding box center [315, 136] width 565 height 20
type input "h"
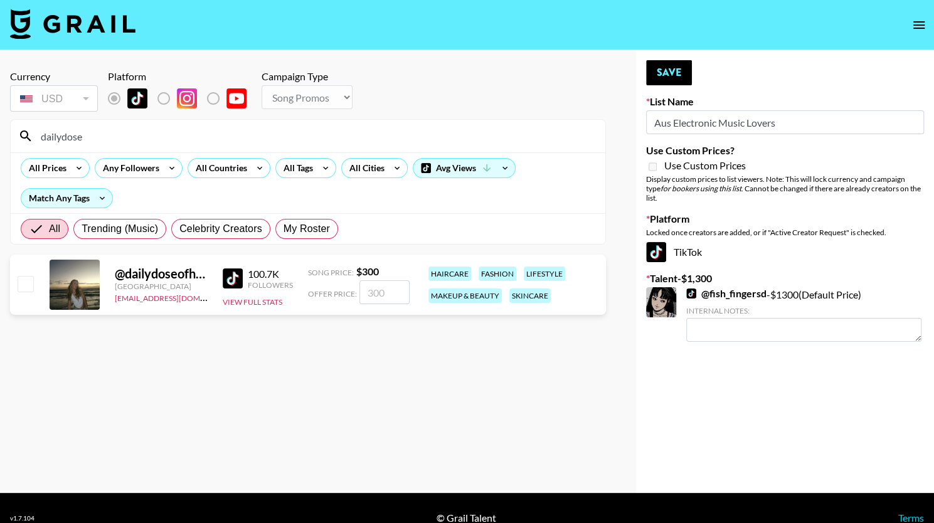
type input "dailydose"
click at [22, 285] on input "checkbox" at bounding box center [25, 283] width 15 height 15
checkbox input "true"
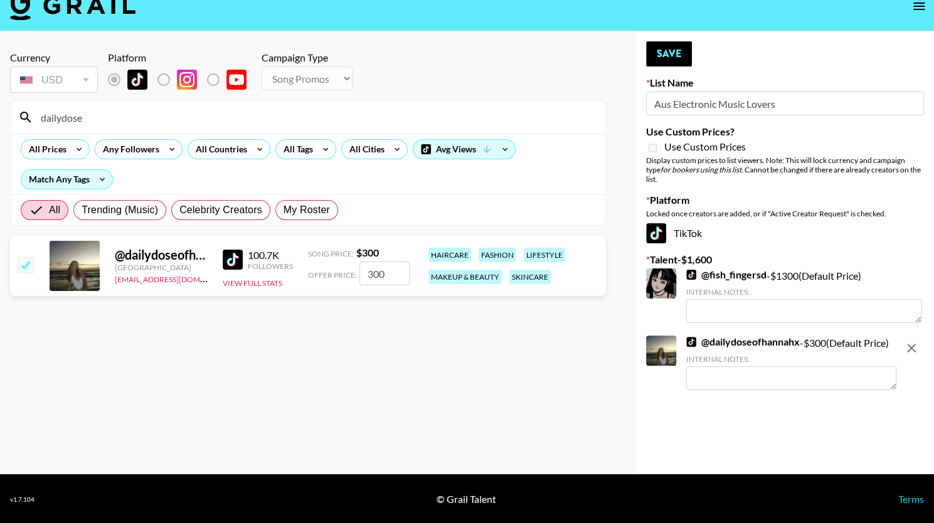
scroll to position [19, 0]
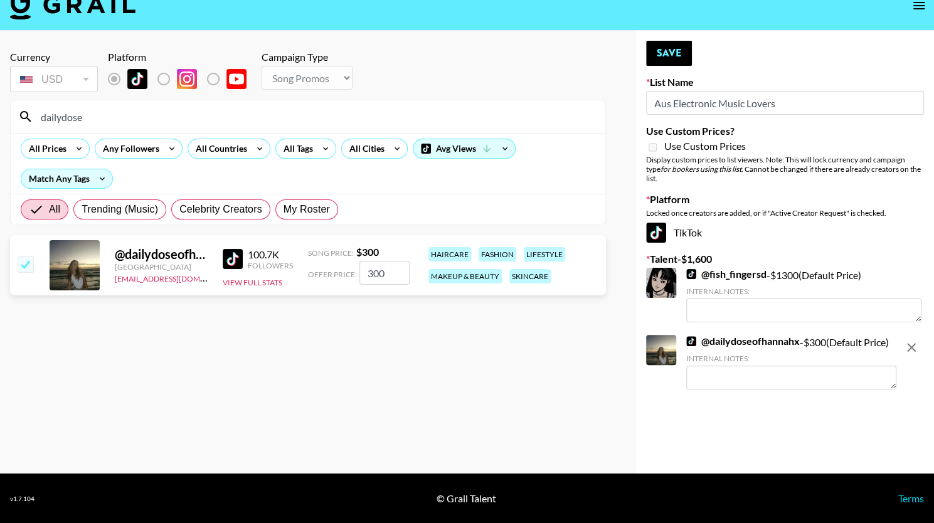
click at [364, 269] on input "300" at bounding box center [384, 273] width 50 height 24
type input "40"
checkbox input "false"
checkbox input "true"
type input "300"
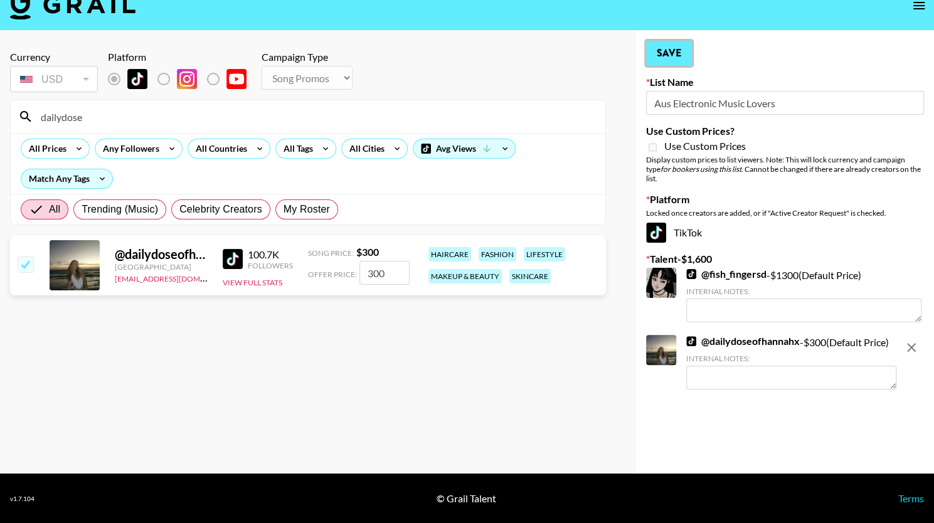
click at [675, 53] on button "Save" at bounding box center [669, 53] width 46 height 25
